Goal: Transaction & Acquisition: Purchase product/service

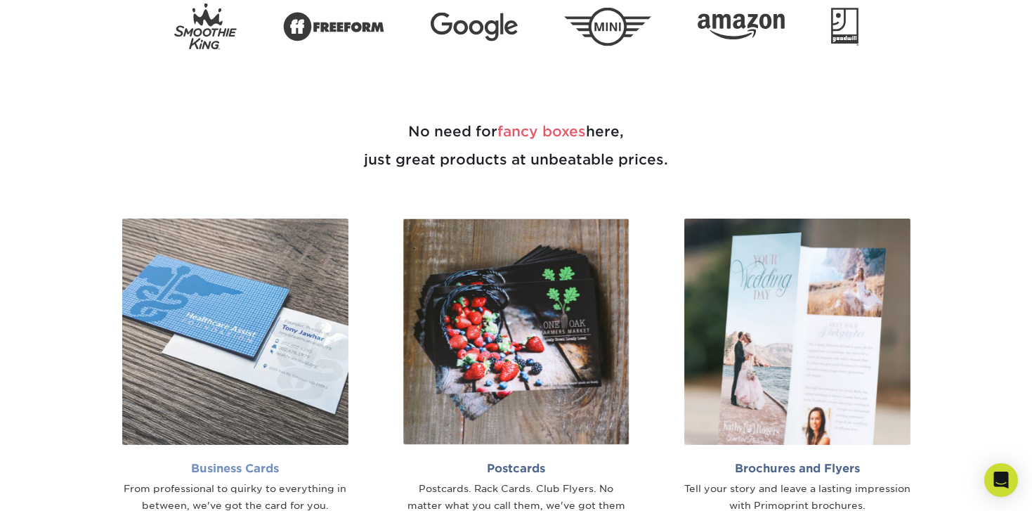
scroll to position [727, 0]
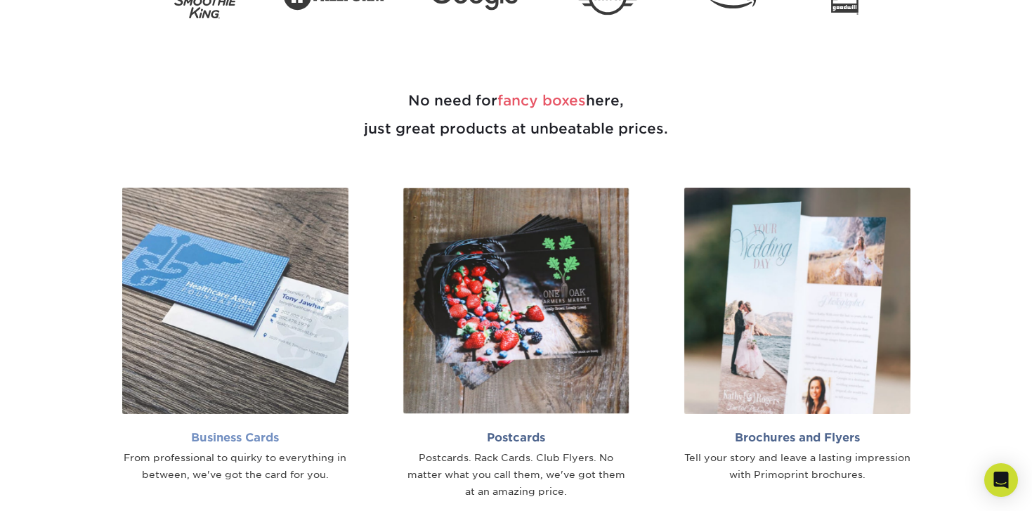
click at [294, 255] on img at bounding box center [235, 301] width 226 height 226
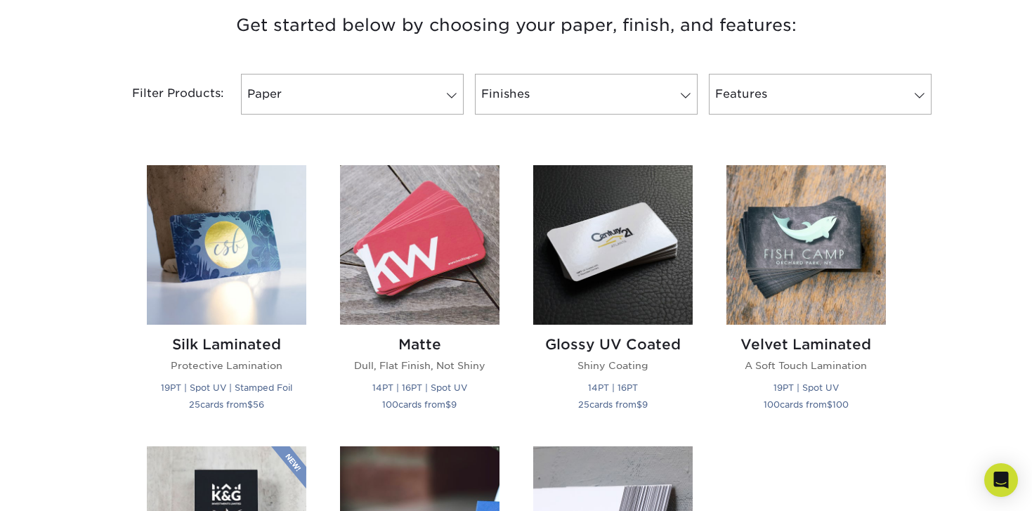
scroll to position [552, 0]
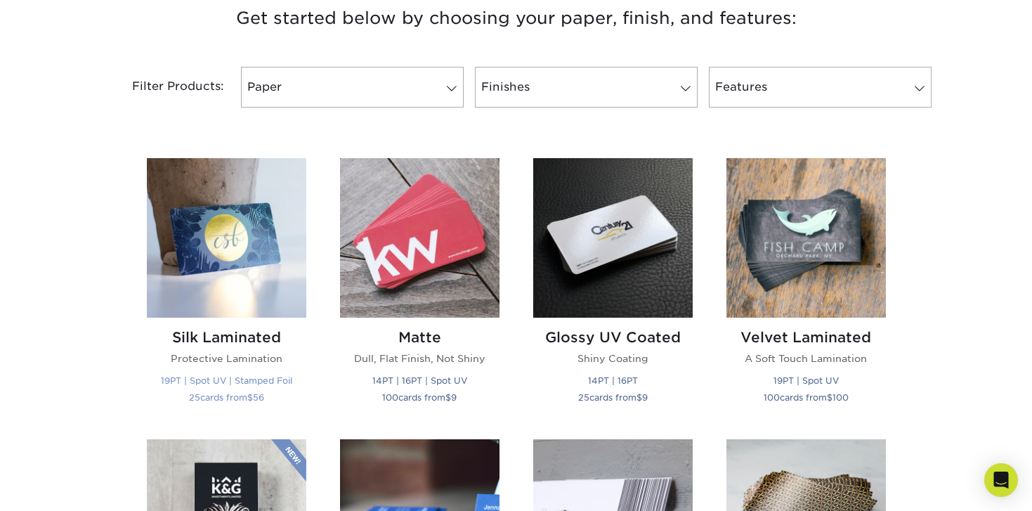
click at [256, 240] on img at bounding box center [226, 237] width 159 height 159
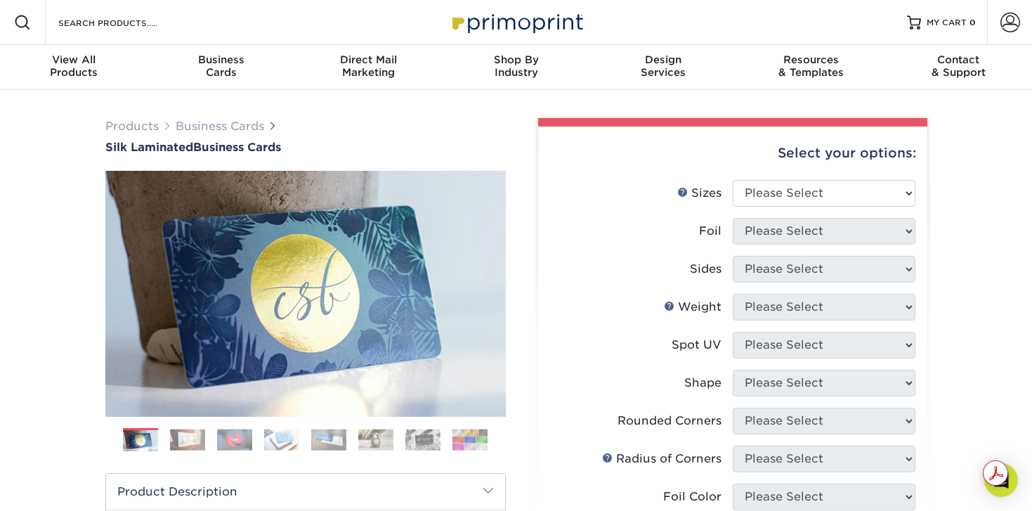
click at [235, 441] on img at bounding box center [234, 440] width 35 height 22
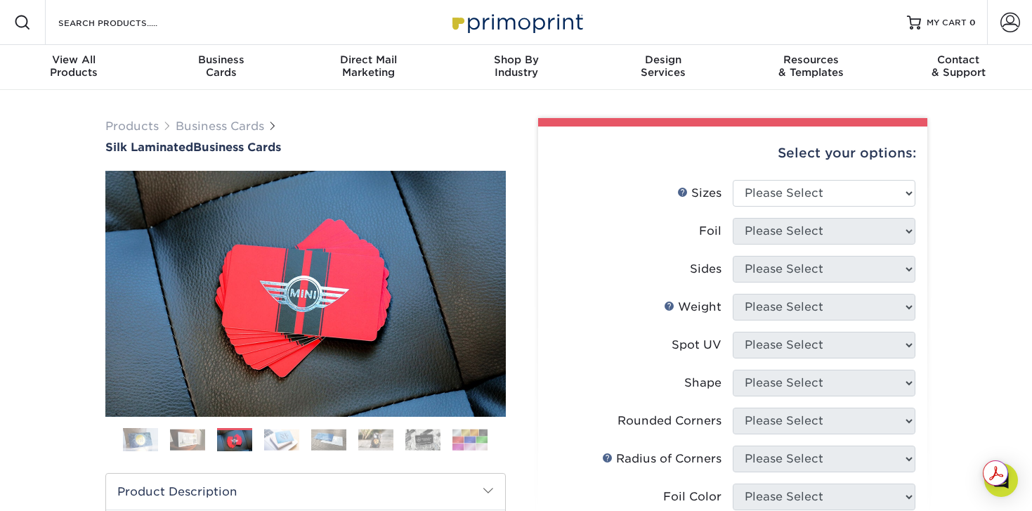
click at [274, 436] on img at bounding box center [281, 440] width 35 height 22
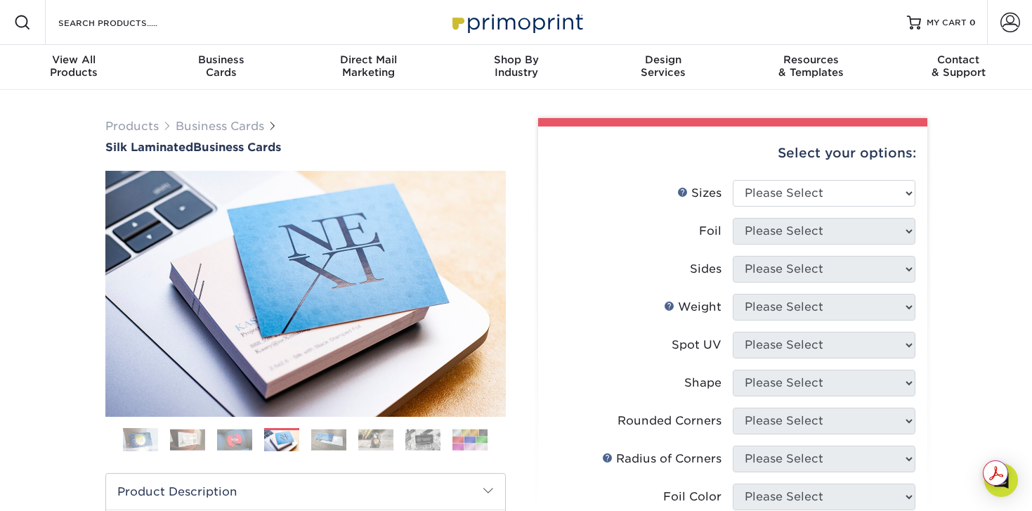
click at [321, 449] on img at bounding box center [328, 440] width 35 height 22
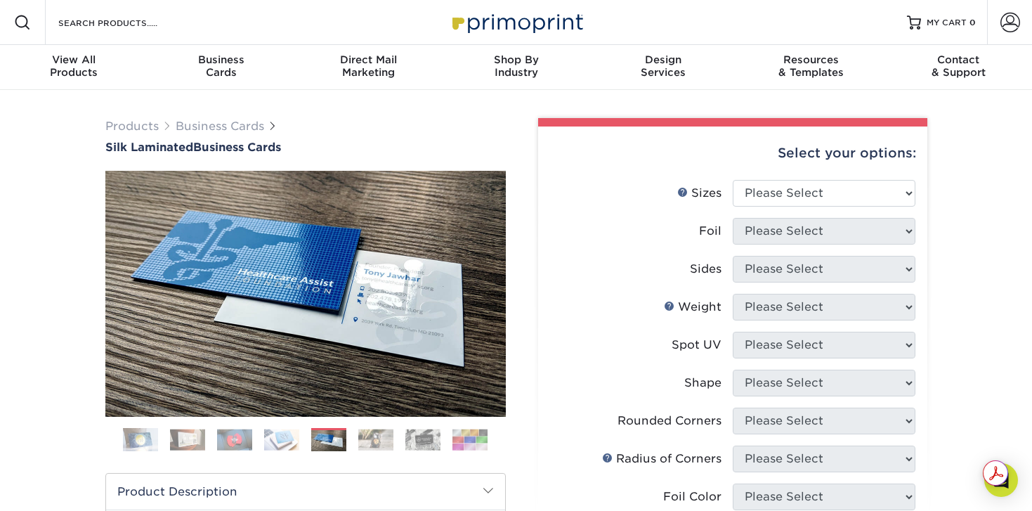
click at [365, 445] on img at bounding box center [375, 440] width 35 height 22
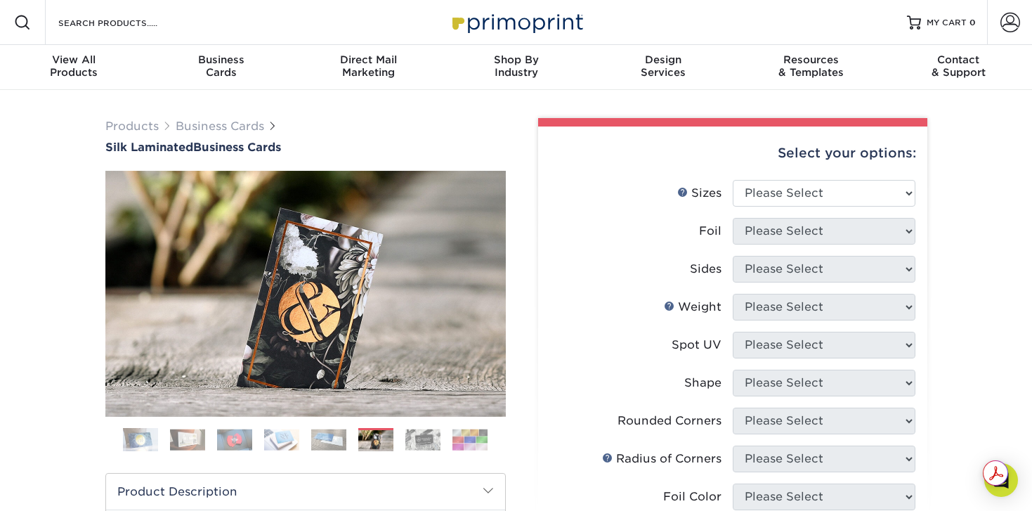
click at [404, 444] on ol at bounding box center [305, 445] width 400 height 34
click at [426, 440] on img at bounding box center [422, 440] width 35 height 22
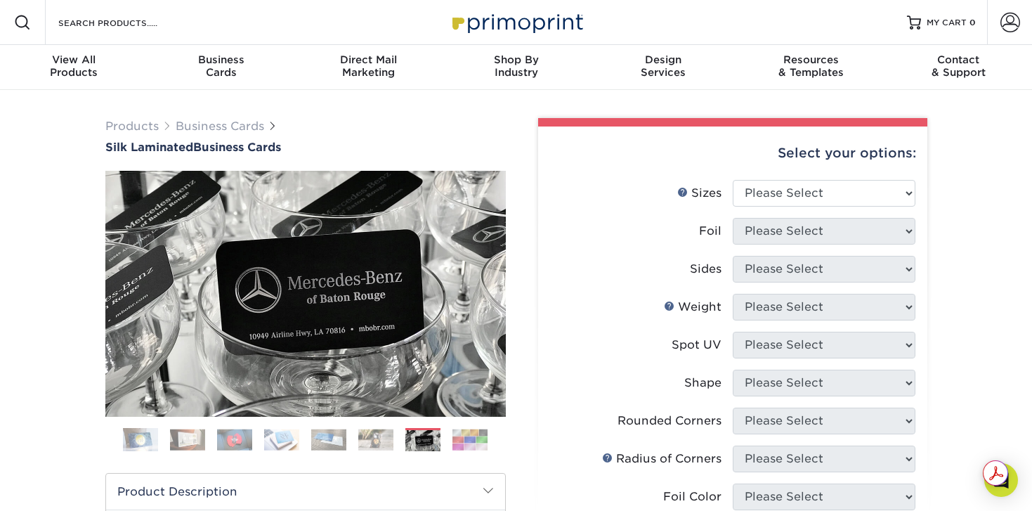
click at [233, 440] on img at bounding box center [234, 440] width 35 height 22
